Goal: Obtain resource: Obtain resource

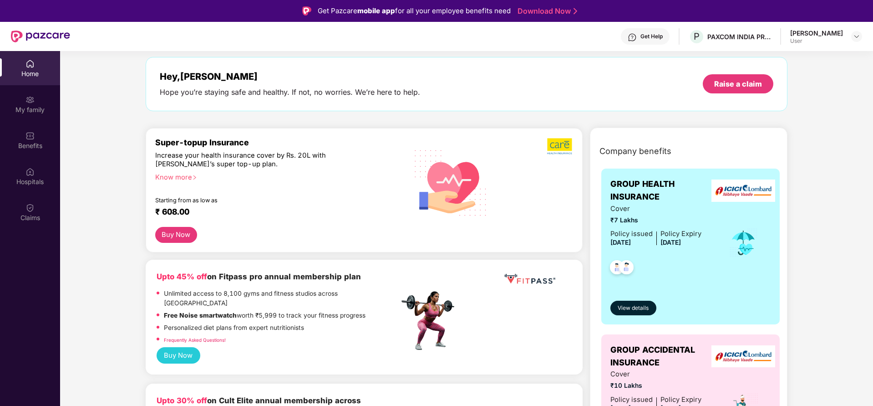
scroll to position [38, 0]
click at [28, 145] on div "Benefits" at bounding box center [30, 145] width 60 height 9
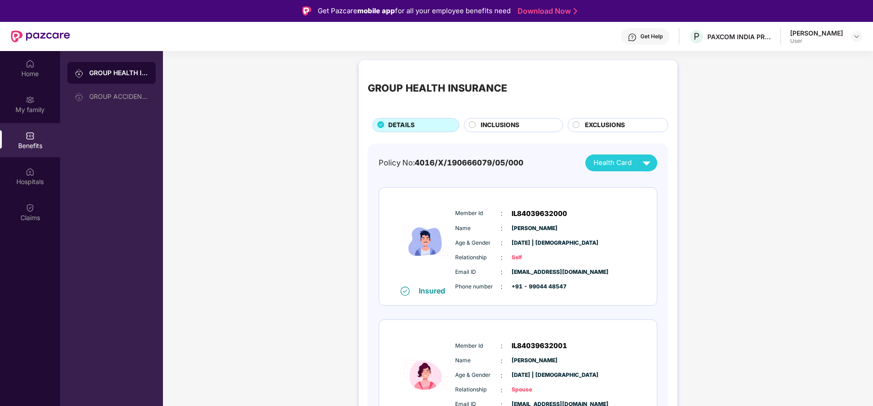
scroll to position [38, 0]
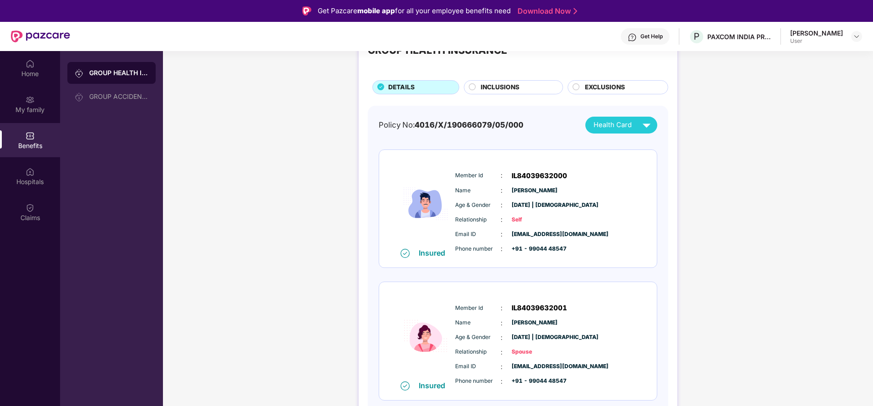
click at [492, 91] on span "INCLUSIONS" at bounding box center [500, 87] width 39 height 10
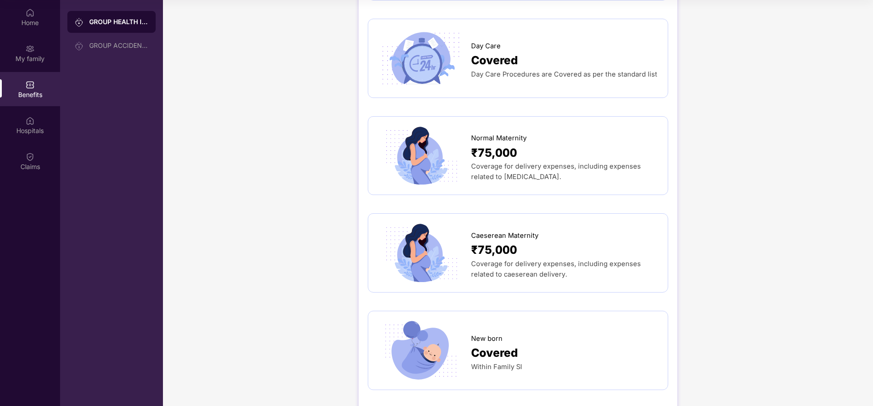
scroll to position [790, 0]
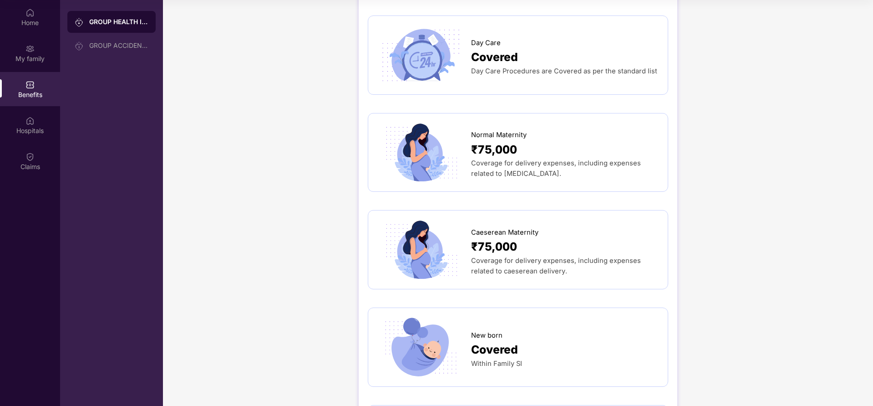
click at [516, 161] on span "Coverage for delivery expenses, including expenses related to [MEDICAL_DATA]." at bounding box center [556, 168] width 170 height 19
click at [491, 135] on span "Normal Maternity" at bounding box center [499, 135] width 56 height 10
click at [433, 143] on img at bounding box center [420, 152] width 86 height 60
click at [24, 109] on div "Hospitals" at bounding box center [30, 125] width 60 height 34
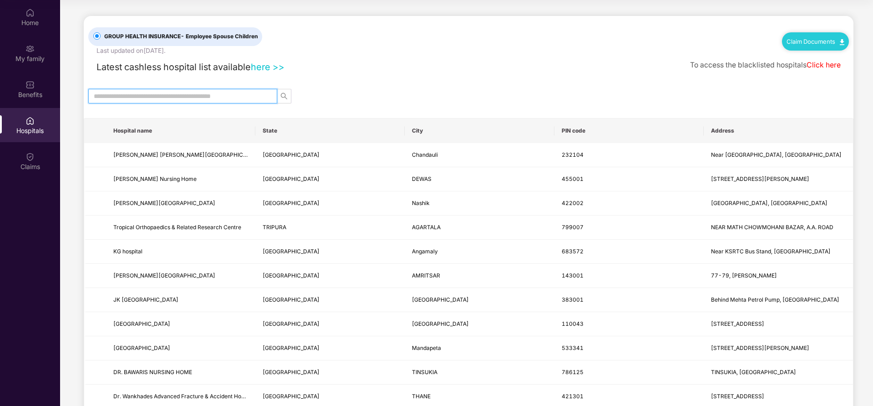
click at [172, 96] on input "text" at bounding box center [179, 96] width 171 height 10
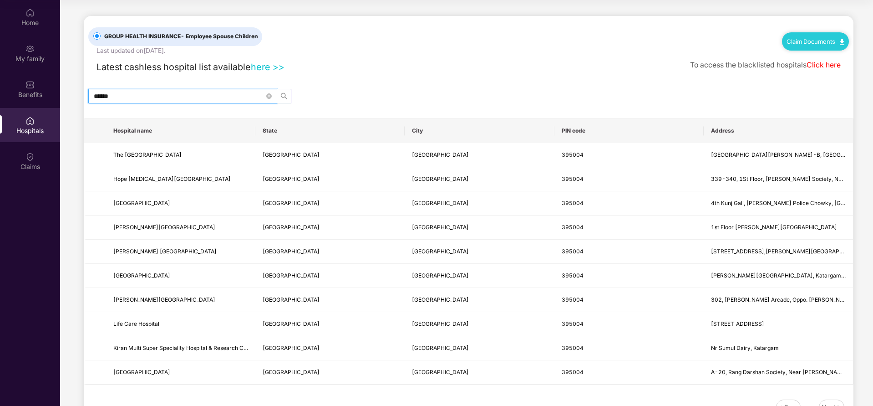
click at [285, 95] on icon "search" at bounding box center [284, 96] width 6 height 6
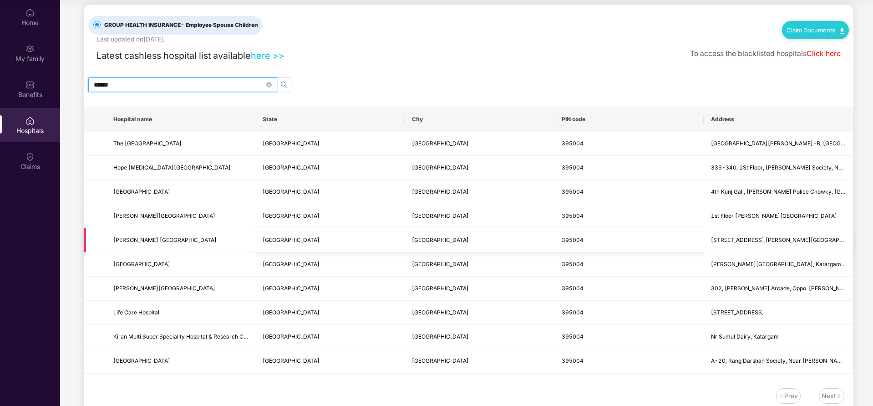
scroll to position [12, 0]
type input "******"
click at [825, 25] on link "Claim Documents" at bounding box center [816, 28] width 58 height 7
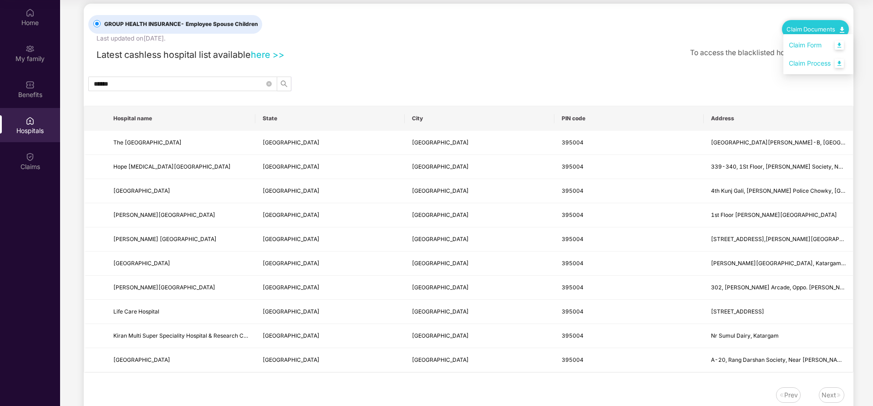
click at [821, 41] on link "Claim Form" at bounding box center [818, 46] width 59 height 20
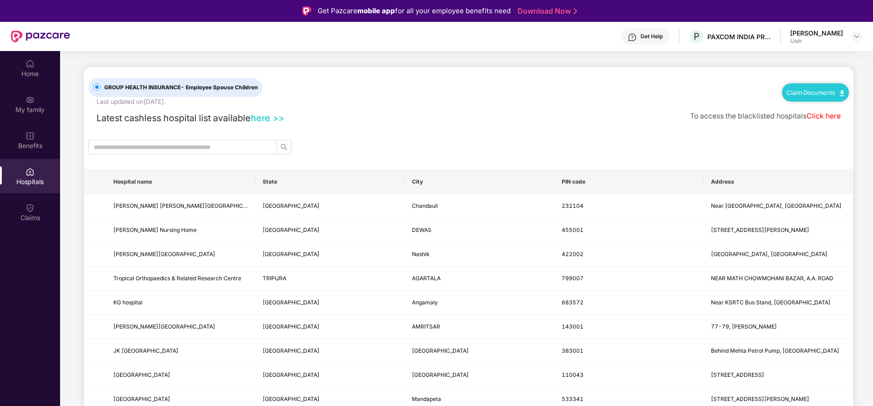
scroll to position [51, 0]
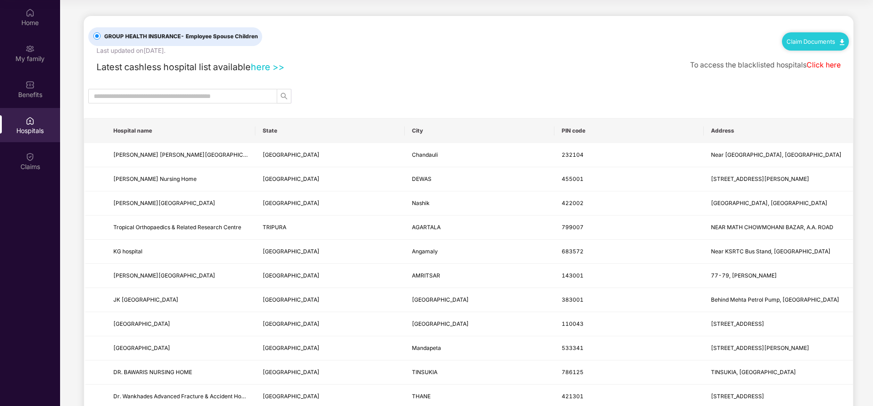
click at [810, 35] on div "Claim Documents" at bounding box center [815, 41] width 67 height 18
click at [815, 38] on link "Claim Documents" at bounding box center [816, 41] width 58 height 7
click at [822, 78] on link "Claim Process" at bounding box center [818, 76] width 59 height 20
